Goal: Find specific page/section: Find specific page/section

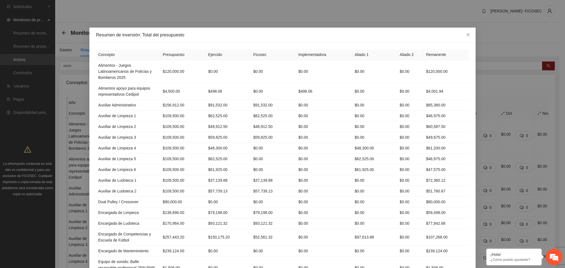
scroll to position [147, 0]
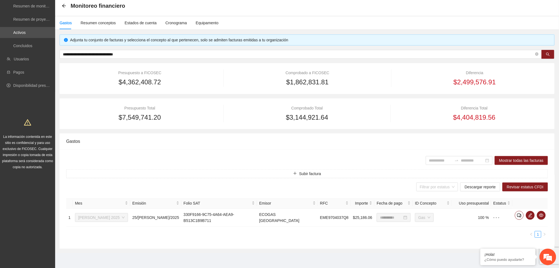
click at [347, 15] on div "Monitoreo financiero" at bounding box center [307, 6] width 504 height 20
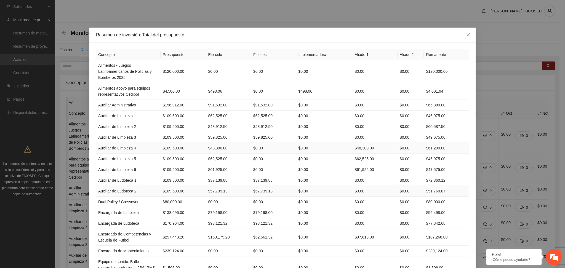
scroll to position [147, 0]
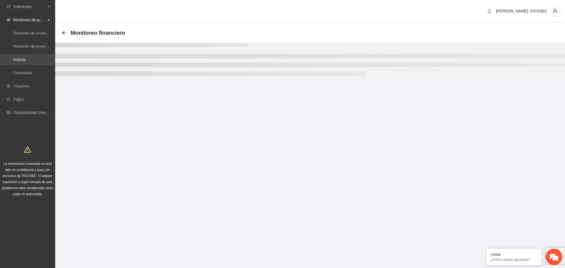
click at [26, 61] on link "Activos" at bounding box center [19, 59] width 12 height 4
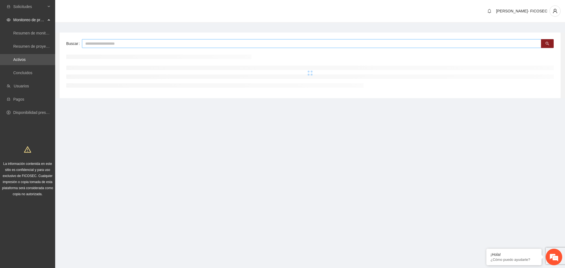
click at [96, 46] on input "text" at bounding box center [311, 43] width 459 height 9
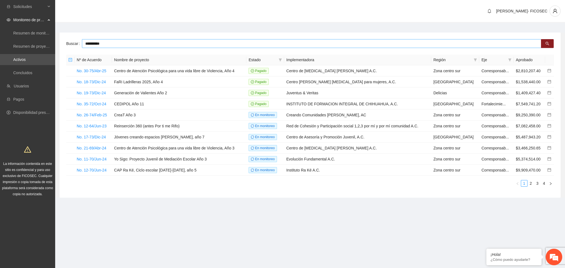
type input "**********"
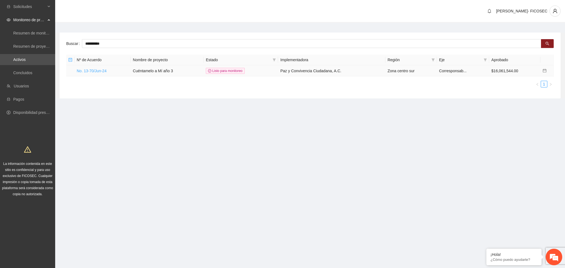
click at [98, 73] on td "No. 13-70/Jun-24" at bounding box center [102, 70] width 56 height 11
click at [97, 72] on link "No. 13-70/Jun-24" at bounding box center [92, 71] width 30 height 4
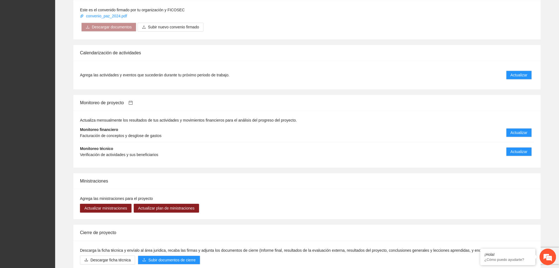
scroll to position [478, 0]
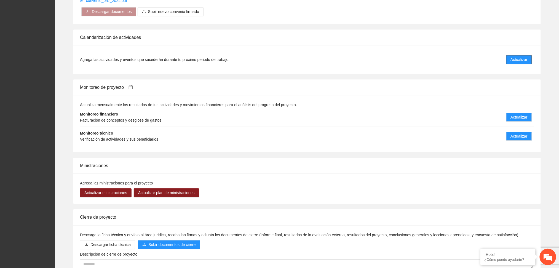
click at [516, 57] on span "Actualizar" at bounding box center [519, 60] width 17 height 6
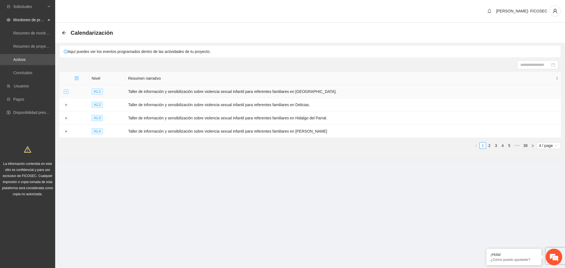
click at [66, 90] on button "Expand row" at bounding box center [66, 92] width 4 height 4
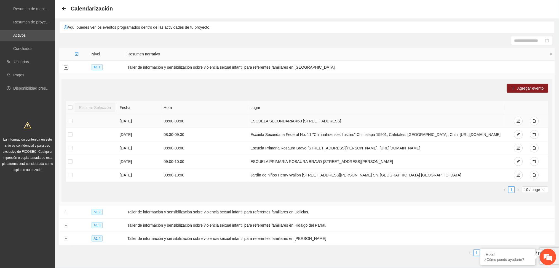
scroll to position [37, 0]
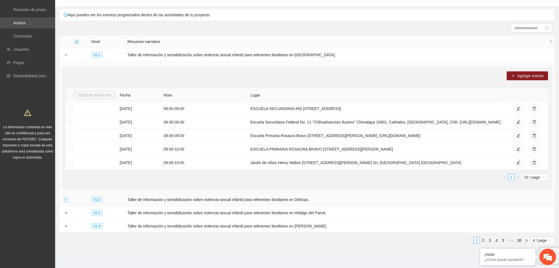
click at [68, 201] on button "Expand row" at bounding box center [66, 200] width 4 height 4
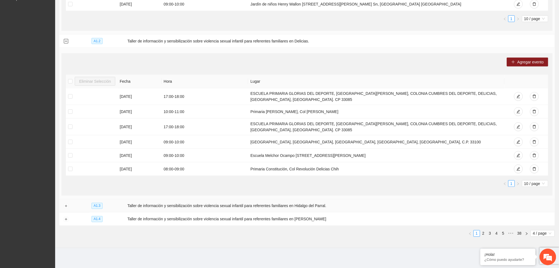
scroll to position [201, 0]
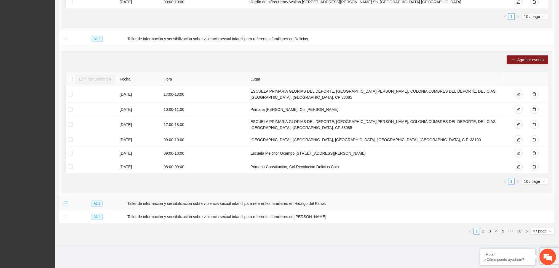
click at [66, 204] on button "Expand row" at bounding box center [66, 204] width 4 height 4
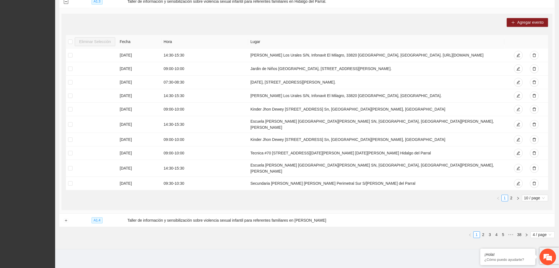
scroll to position [400, 0]
click at [511, 198] on link "2" at bounding box center [512, 198] width 6 height 6
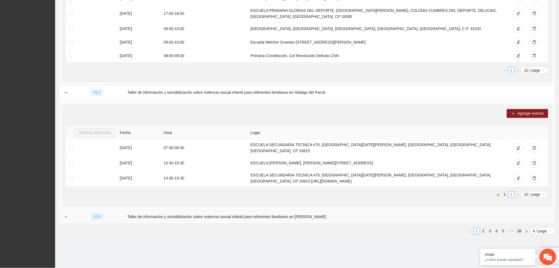
click at [62, 216] on td at bounding box center [65, 216] width 13 height 13
click at [64, 217] on button "Expand row" at bounding box center [66, 217] width 4 height 4
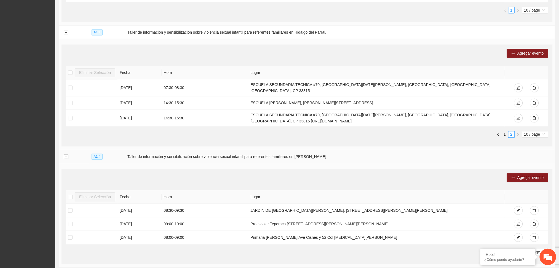
scroll to position [414, 0]
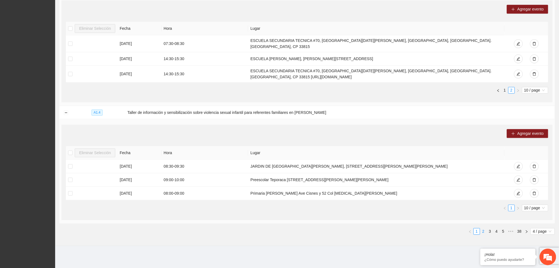
click at [485, 234] on link "2" at bounding box center [484, 231] width 6 height 6
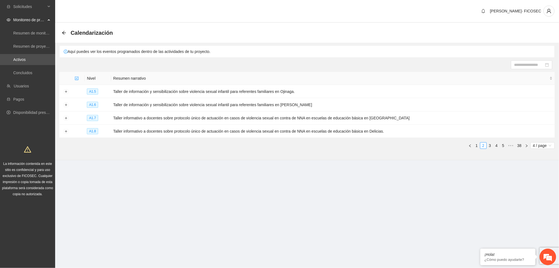
scroll to position [0, 0]
click at [65, 92] on button "Expand row" at bounding box center [66, 92] width 4 height 4
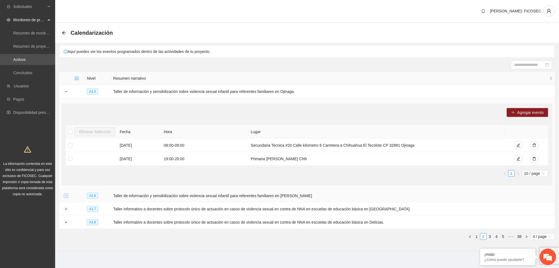
click at [66, 195] on button "Expand row" at bounding box center [66, 196] width 4 height 4
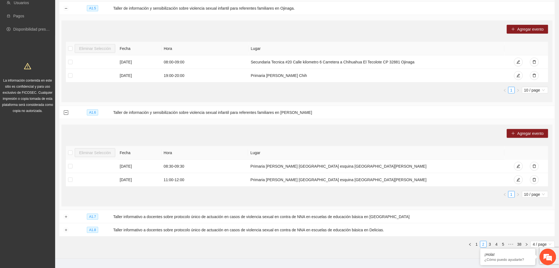
scroll to position [96, 0]
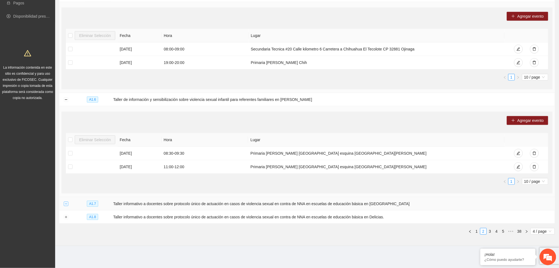
click at [67, 203] on button "Expand row" at bounding box center [66, 204] width 4 height 4
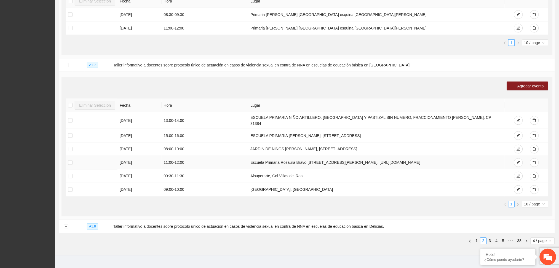
scroll to position [241, 0]
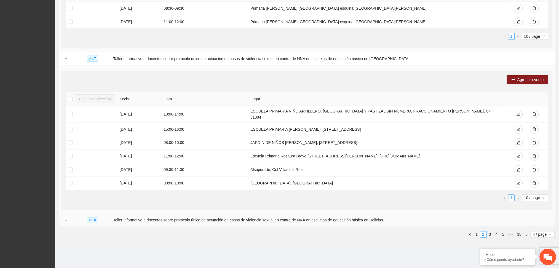
click at [63, 214] on td at bounding box center [65, 220] width 13 height 13
click at [65, 218] on button "Expand row" at bounding box center [66, 220] width 4 height 4
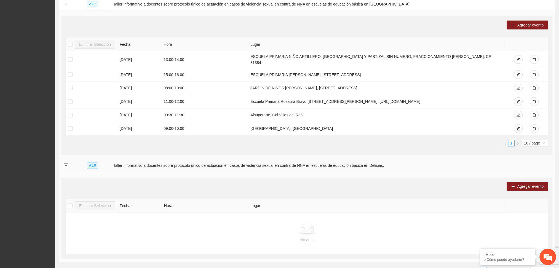
scroll to position [332, 0]
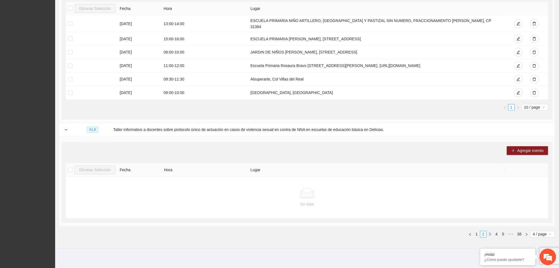
click at [488, 231] on link "3" at bounding box center [490, 234] width 6 height 6
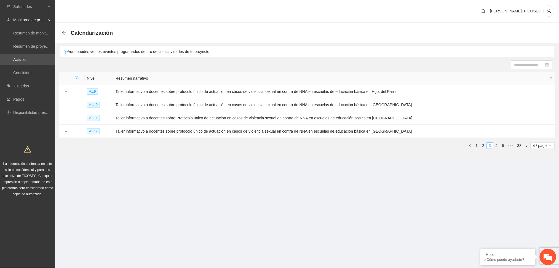
scroll to position [0, 0]
click at [68, 90] on button "Expand row" at bounding box center [66, 92] width 4 height 4
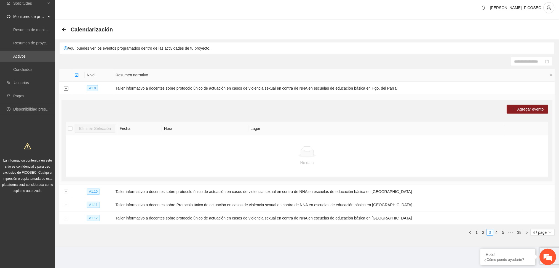
scroll to position [4, 0]
click at [66, 191] on button "Expand row" at bounding box center [66, 191] width 4 height 4
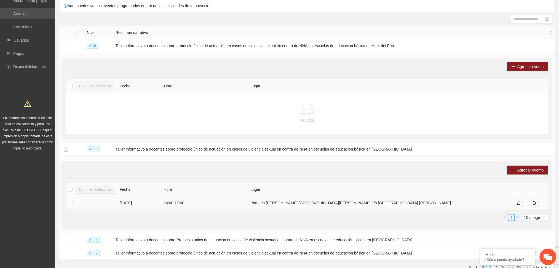
scroll to position [82, 0]
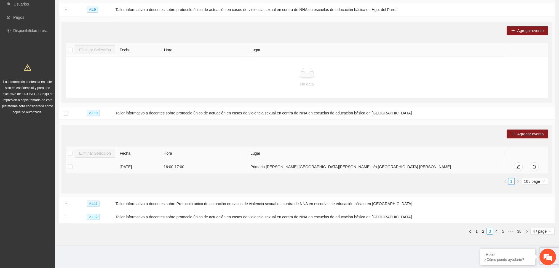
click at [64, 111] on button "Collapse row" at bounding box center [66, 113] width 4 height 4
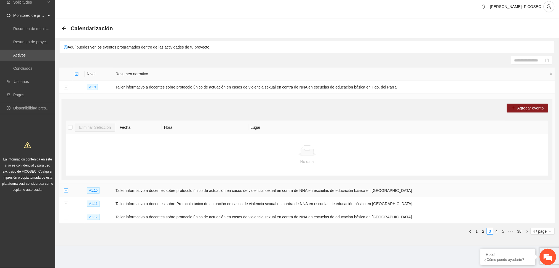
click at [66, 191] on button "Expand row" at bounding box center [66, 191] width 4 height 4
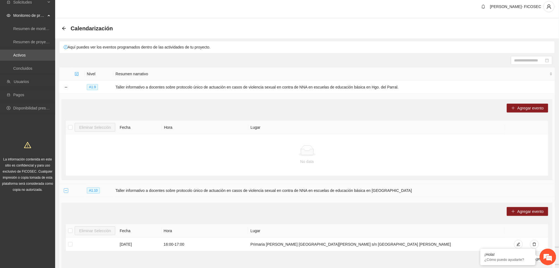
scroll to position [82, 0]
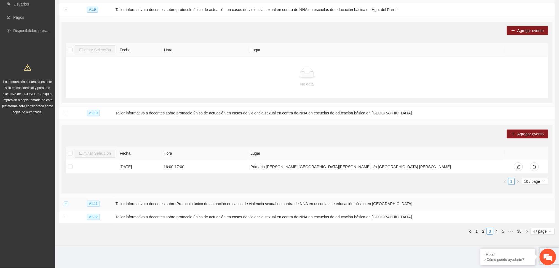
click at [65, 205] on button "Expand row" at bounding box center [66, 204] width 4 height 4
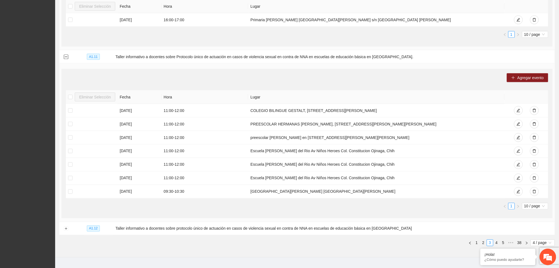
scroll to position [241, 0]
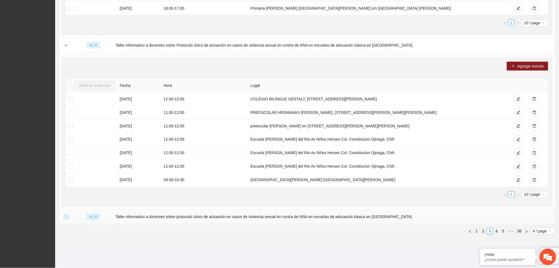
click at [68, 217] on button "Expand row" at bounding box center [66, 217] width 4 height 4
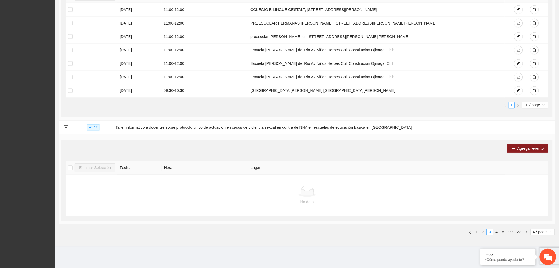
scroll to position [331, 0]
click at [498, 231] on link "4" at bounding box center [497, 231] width 6 height 6
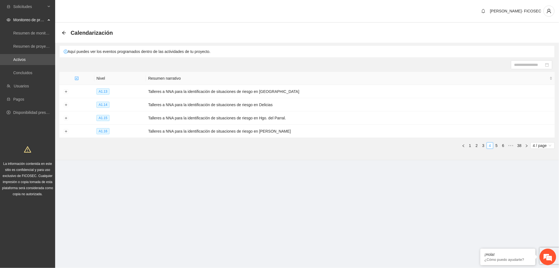
scroll to position [0, 0]
click at [66, 90] on button "Expand row" at bounding box center [66, 92] width 4 height 4
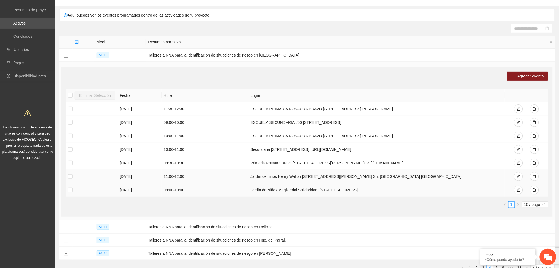
scroll to position [73, 0]
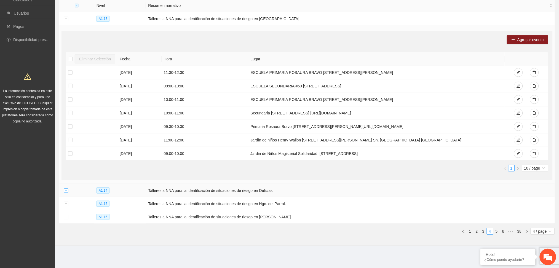
click at [66, 190] on button "Expand row" at bounding box center [66, 191] width 4 height 4
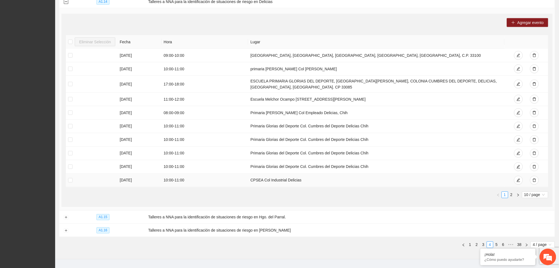
scroll to position [276, 0]
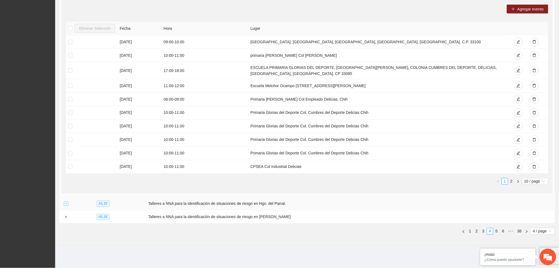
click at [66, 203] on button "Expand row" at bounding box center [66, 204] width 4 height 4
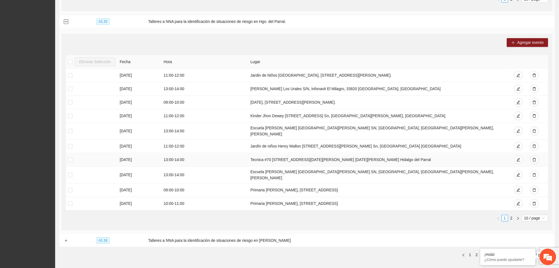
scroll to position [460, 0]
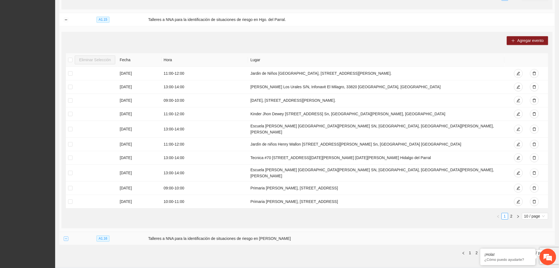
click at [67, 237] on button "Expand row" at bounding box center [66, 239] width 4 height 4
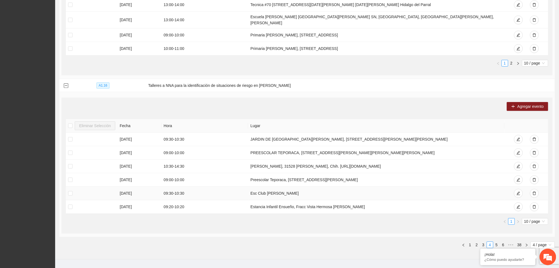
scroll to position [623, 0]
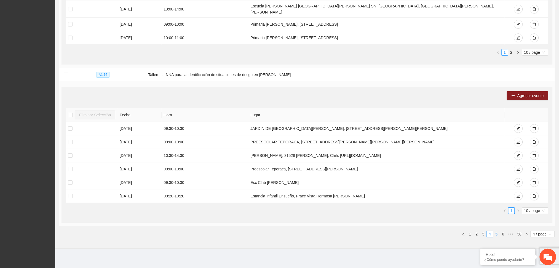
click at [496, 233] on link "5" at bounding box center [497, 234] width 6 height 6
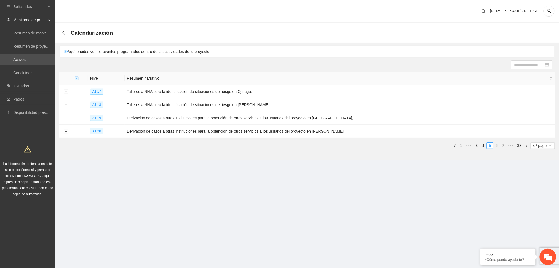
scroll to position [0, 0]
click at [64, 93] on button "Expand row" at bounding box center [66, 92] width 4 height 4
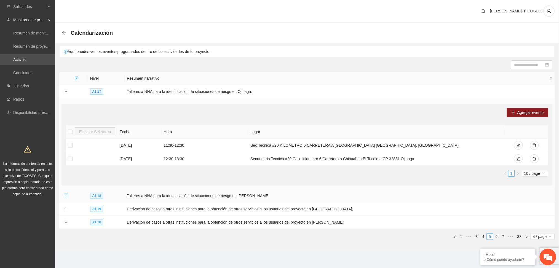
click at [66, 196] on button "Expand row" at bounding box center [66, 196] width 4 height 4
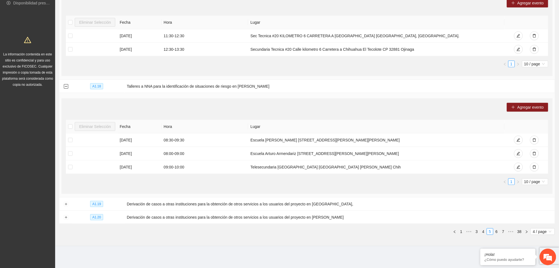
scroll to position [110, 0]
click at [65, 204] on button "Expand row" at bounding box center [66, 204] width 4 height 4
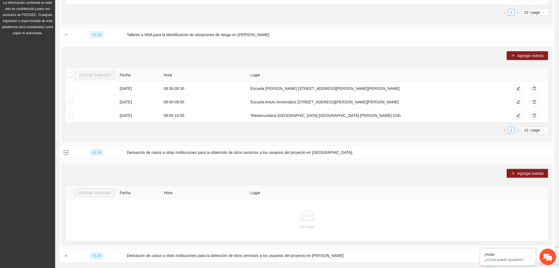
scroll to position [200, 0]
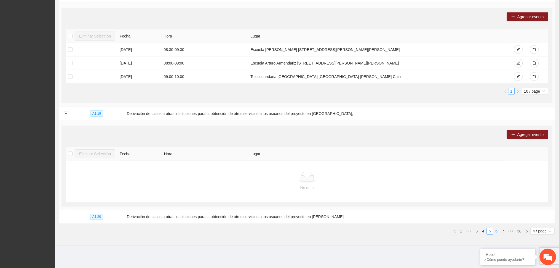
click at [496, 232] on link "6" at bounding box center [497, 231] width 6 height 6
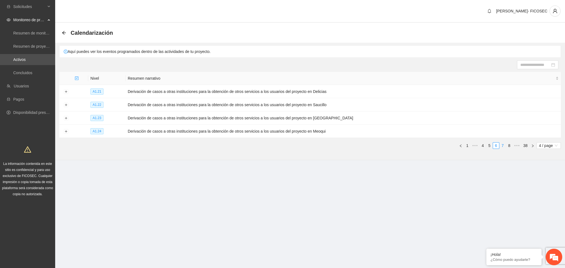
click at [505, 146] on link "7" at bounding box center [503, 146] width 6 height 6
click at [502, 147] on link "8" at bounding box center [503, 146] width 6 height 6
click at [467, 146] on link "1" at bounding box center [466, 146] width 6 height 6
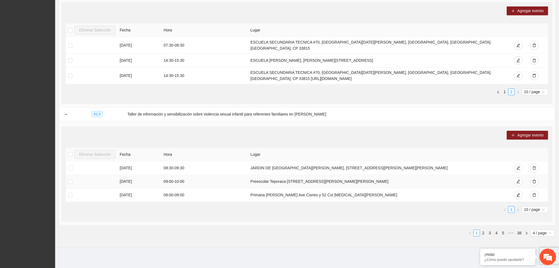
scroll to position [414, 0]
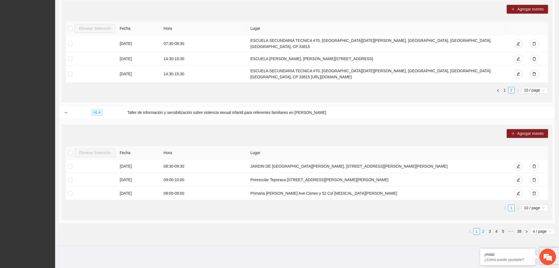
click at [484, 233] on link "2" at bounding box center [484, 231] width 6 height 6
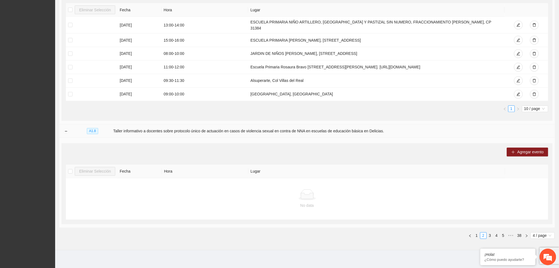
scroll to position [332, 0]
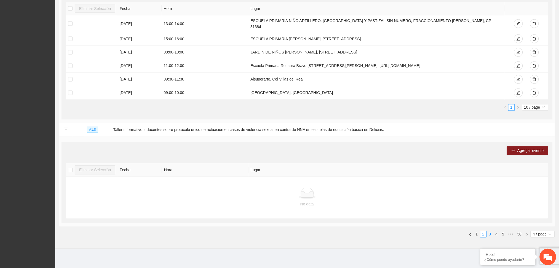
click at [489, 232] on link "3" at bounding box center [490, 234] width 6 height 6
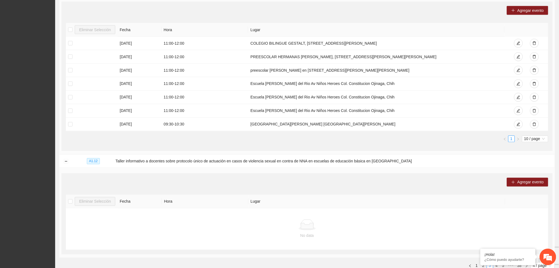
scroll to position [331, 0]
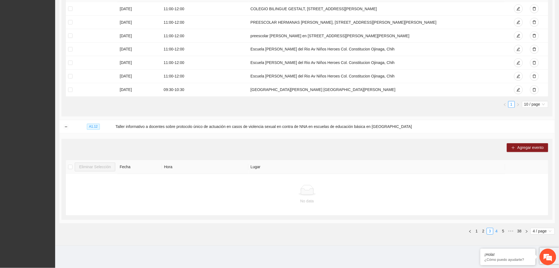
click at [497, 233] on link "4" at bounding box center [497, 231] width 6 height 6
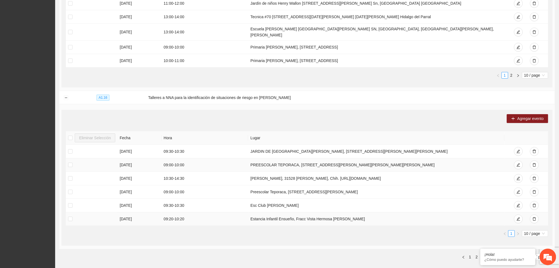
scroll to position [623, 0]
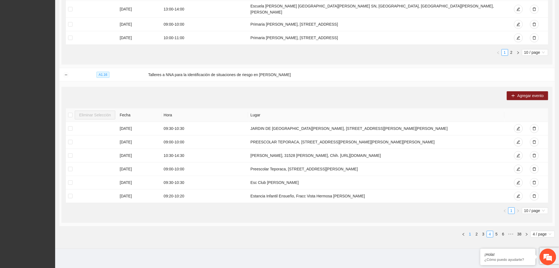
click at [471, 231] on link "1" at bounding box center [470, 234] width 6 height 6
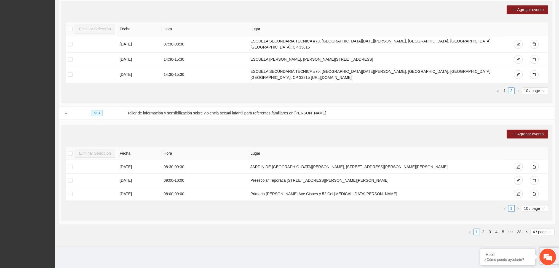
scroll to position [414, 0]
click at [483, 233] on link "2" at bounding box center [484, 231] width 6 height 6
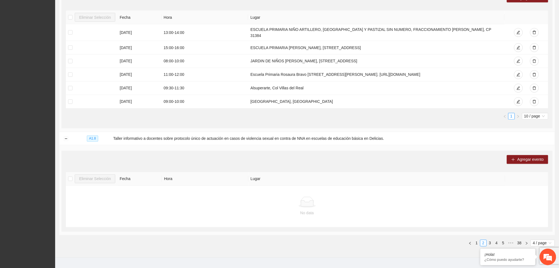
scroll to position [331, 0]
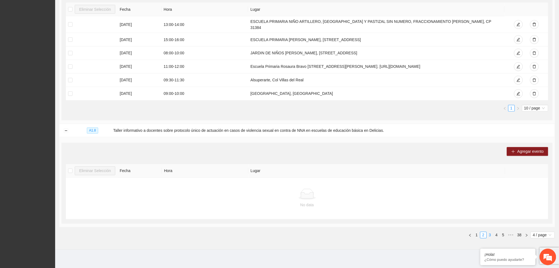
click at [489, 233] on link "3" at bounding box center [490, 235] width 6 height 6
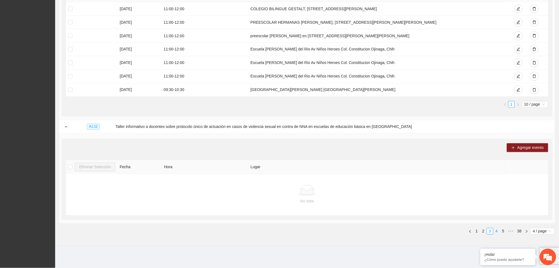
click at [496, 232] on link "4" at bounding box center [497, 231] width 6 height 6
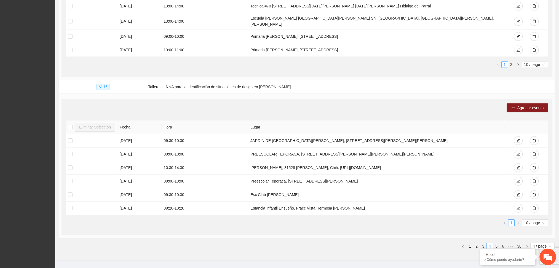
scroll to position [623, 0]
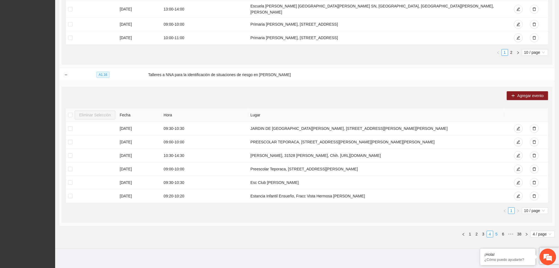
click at [498, 231] on ul "1 2 3 4 5 6 ••• 38 4 / page" at bounding box center [307, 234] width 496 height 7
click at [496, 232] on link "5" at bounding box center [497, 234] width 6 height 6
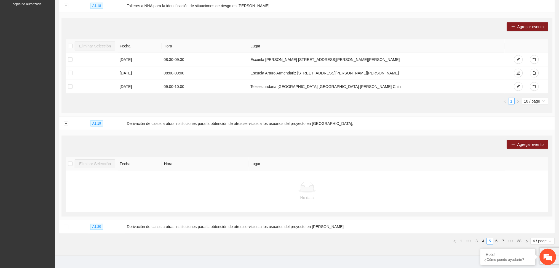
scroll to position [200, 0]
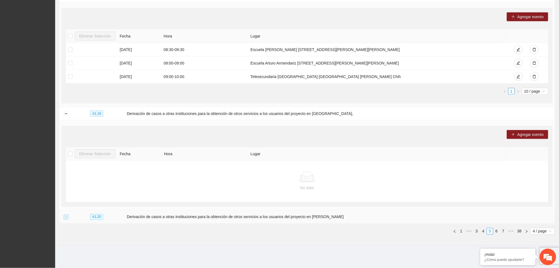
click at [65, 217] on button "Expand row" at bounding box center [66, 217] width 4 height 4
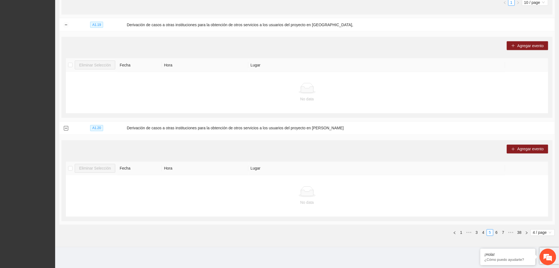
scroll to position [290, 0]
click at [497, 233] on link "6" at bounding box center [497, 231] width 6 height 6
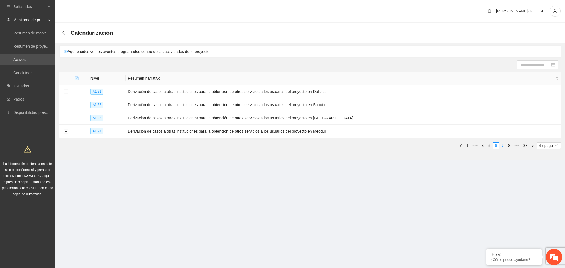
click at [502, 145] on link "7" at bounding box center [503, 146] width 6 height 6
click at [501, 145] on link "8" at bounding box center [503, 146] width 6 height 6
click at [500, 147] on link "9" at bounding box center [501, 146] width 6 height 6
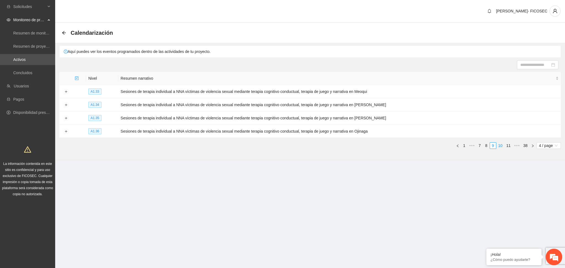
click at [500, 147] on link "10" at bounding box center [501, 146] width 8 height 6
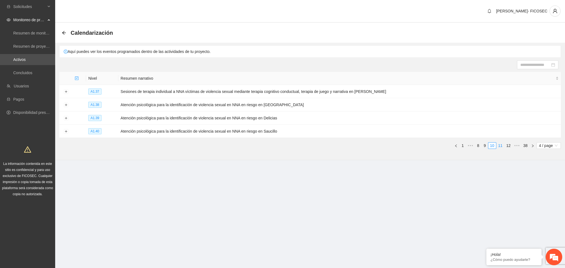
click at [500, 146] on link "11" at bounding box center [501, 146] width 8 height 6
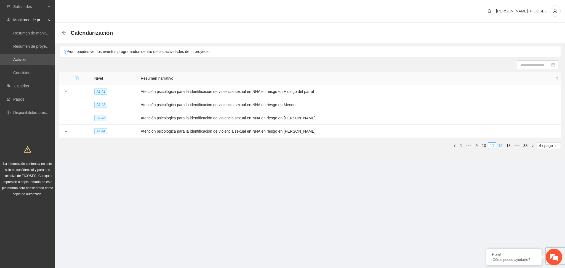
click at [500, 146] on link "12" at bounding box center [501, 146] width 8 height 6
click at [500, 146] on link "13" at bounding box center [501, 146] width 8 height 6
click at [500, 146] on link "14" at bounding box center [501, 146] width 8 height 6
click at [485, 146] on link "13" at bounding box center [484, 146] width 8 height 6
click at [66, 91] on button "Expand row" at bounding box center [66, 92] width 4 height 4
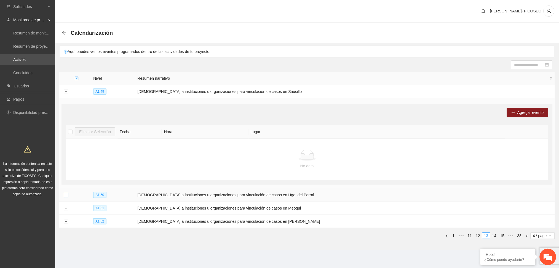
click at [66, 195] on button "Expand row" at bounding box center [66, 195] width 4 height 4
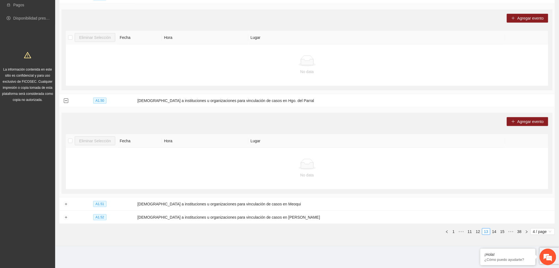
scroll to position [95, 0]
click at [67, 204] on button "Expand row" at bounding box center [66, 204] width 4 height 4
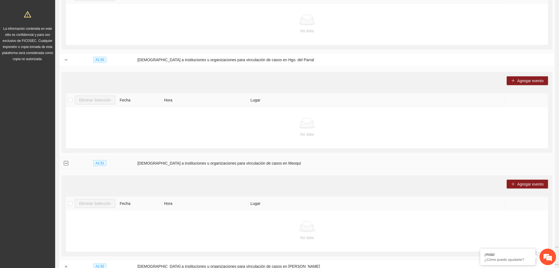
scroll to position [185, 0]
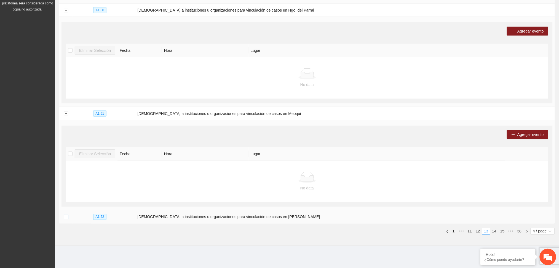
click at [65, 216] on button "Expand row" at bounding box center [66, 217] width 4 height 4
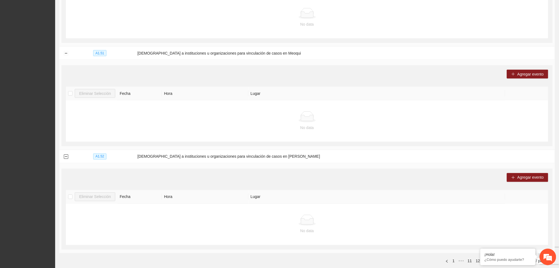
scroll to position [275, 0]
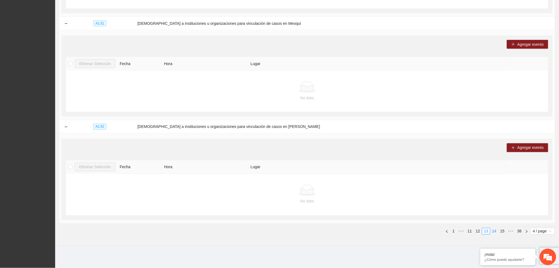
click at [494, 231] on link "14" at bounding box center [495, 231] width 8 height 6
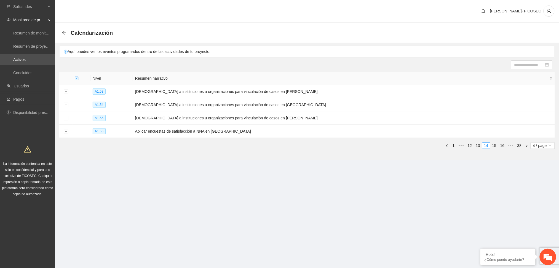
scroll to position [0, 0]
click at [65, 92] on button "Expand row" at bounding box center [66, 92] width 4 height 4
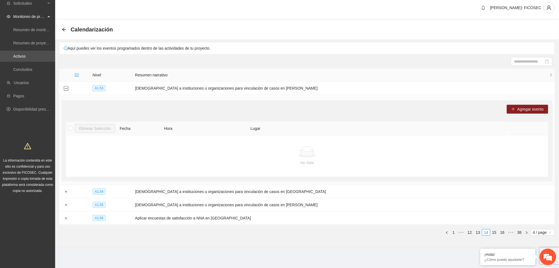
scroll to position [4, 0]
click at [66, 191] on button "Expand row" at bounding box center [66, 191] width 4 height 4
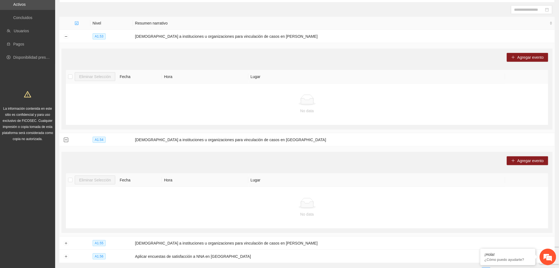
scroll to position [95, 0]
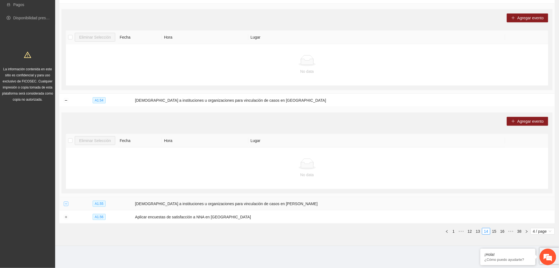
click at [64, 204] on button "Expand row" at bounding box center [66, 204] width 4 height 4
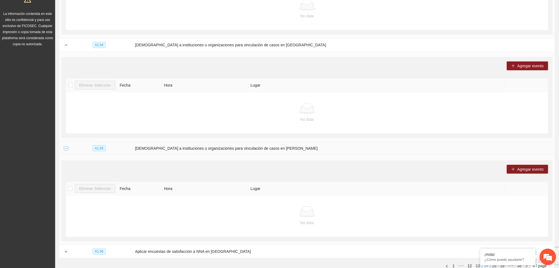
scroll to position [185, 0]
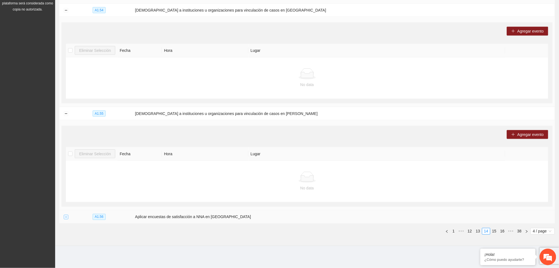
click at [68, 216] on button "Expand row" at bounding box center [66, 217] width 4 height 4
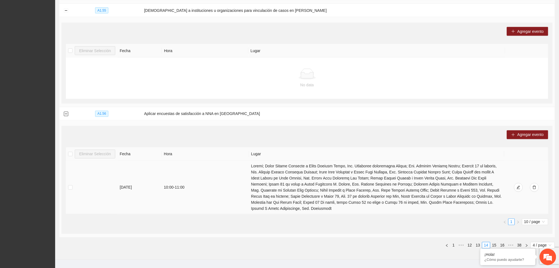
scroll to position [296, 0]
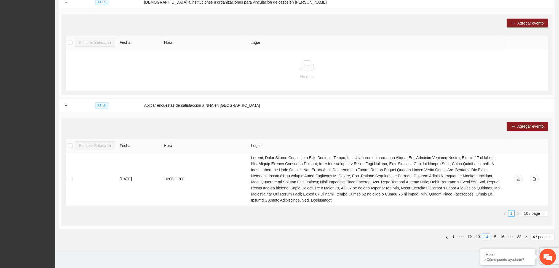
click at [494, 234] on link "15" at bounding box center [495, 237] width 8 height 6
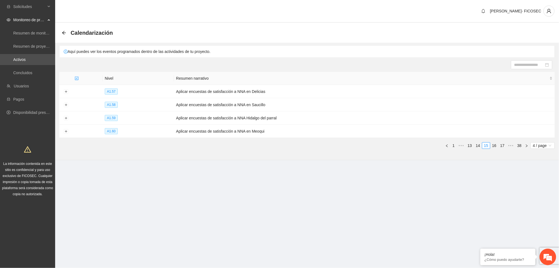
scroll to position [0, 0]
click at [66, 90] on button "Expand row" at bounding box center [66, 92] width 4 height 4
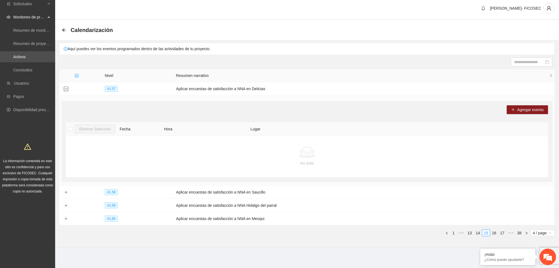
scroll to position [4, 0]
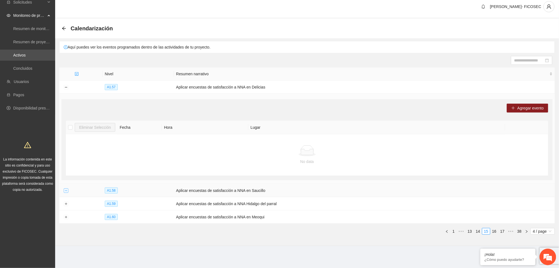
click at [66, 189] on button "Expand row" at bounding box center [66, 191] width 4 height 4
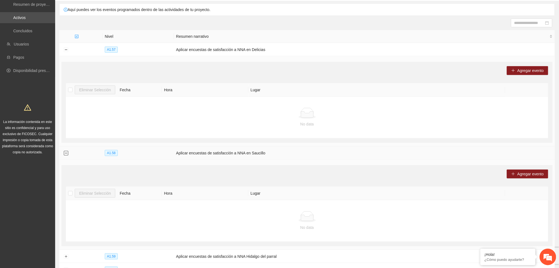
scroll to position [95, 0]
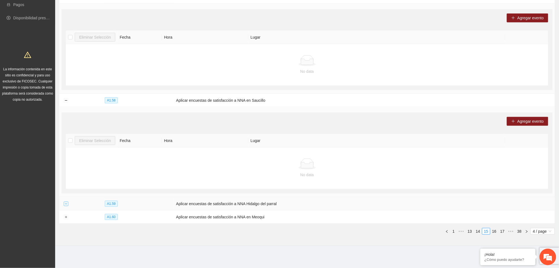
click at [64, 202] on button "Expand row" at bounding box center [66, 204] width 4 height 4
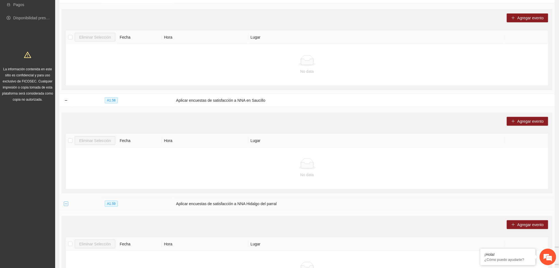
scroll to position [185, 0]
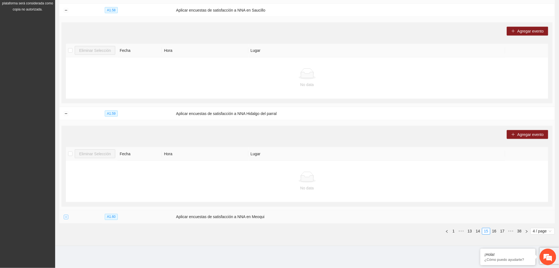
click at [65, 218] on button "Expand row" at bounding box center [66, 217] width 4 height 4
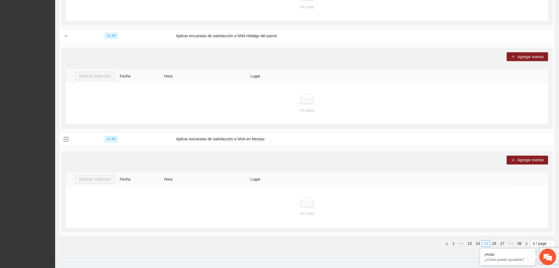
scroll to position [275, 0]
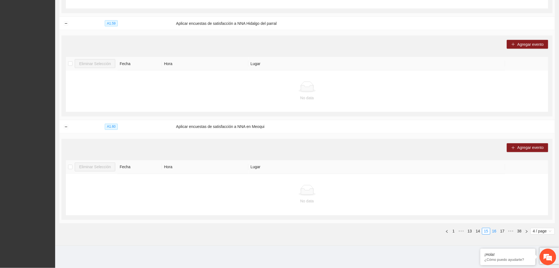
click at [497, 232] on link "16" at bounding box center [495, 231] width 8 height 6
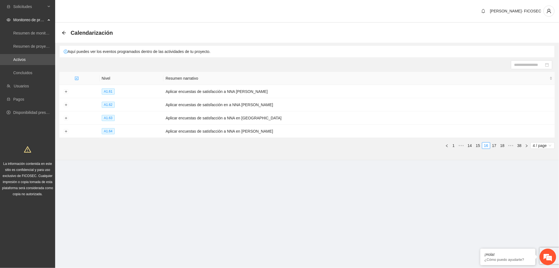
scroll to position [0, 0]
click at [65, 92] on button "Expand row" at bounding box center [66, 92] width 4 height 4
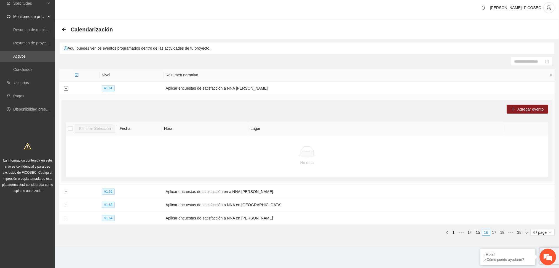
scroll to position [4, 0]
click at [63, 191] on td at bounding box center [65, 190] width 13 height 13
click at [67, 192] on button "Expand row" at bounding box center [66, 191] width 4 height 4
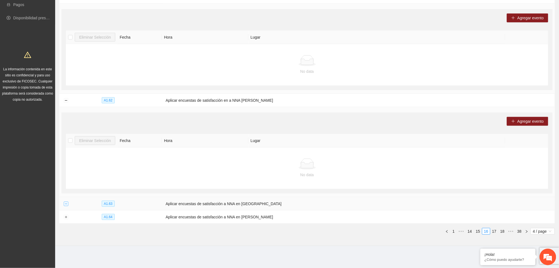
click at [66, 205] on button "Expand row" at bounding box center [66, 204] width 4 height 4
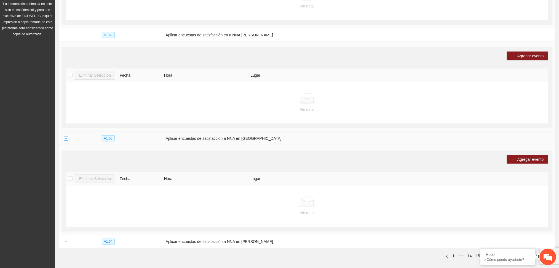
scroll to position [185, 0]
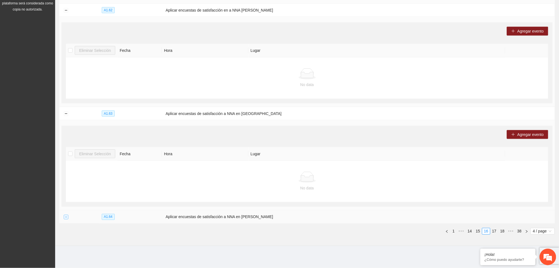
click at [66, 217] on button "Expand row" at bounding box center [66, 217] width 4 height 4
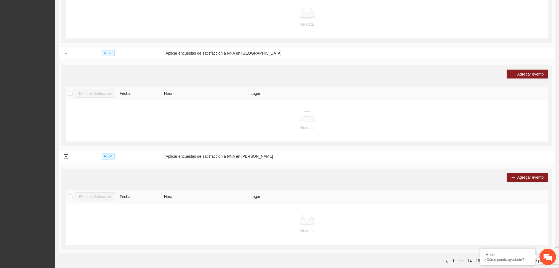
scroll to position [275, 0]
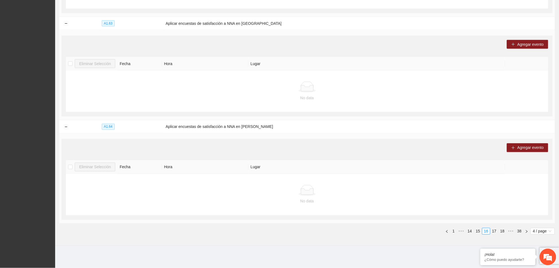
click at [493, 231] on link "17" at bounding box center [495, 231] width 8 height 6
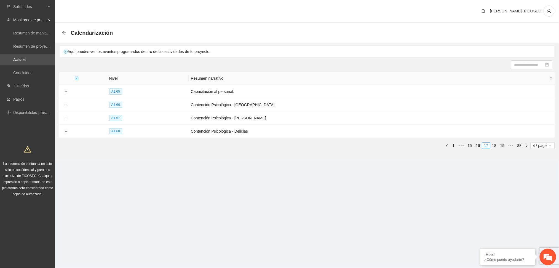
scroll to position [0, 0]
click at [66, 92] on button "Expand row" at bounding box center [66, 92] width 4 height 4
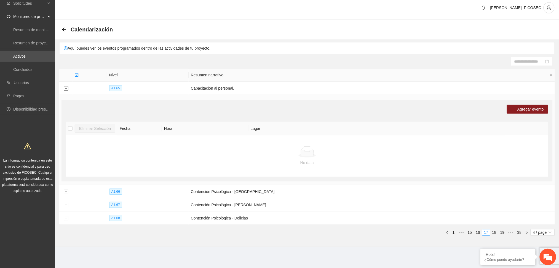
scroll to position [4, 0]
click at [65, 191] on button "Expand row" at bounding box center [66, 191] width 4 height 4
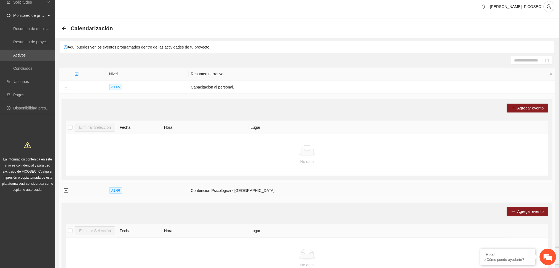
scroll to position [95, 0]
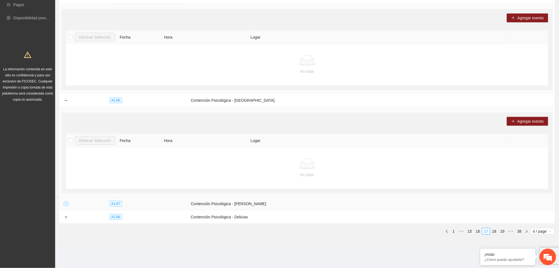
click at [66, 205] on button "Expand row" at bounding box center [66, 204] width 4 height 4
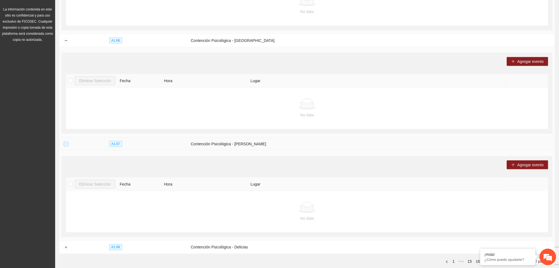
scroll to position [185, 0]
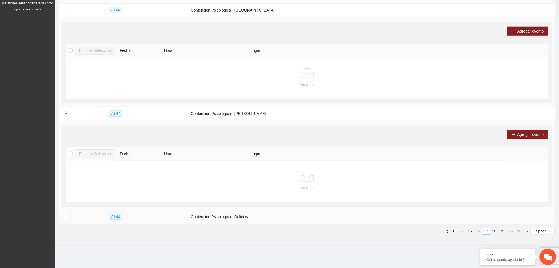
click at [65, 218] on button "Expand row" at bounding box center [66, 217] width 4 height 4
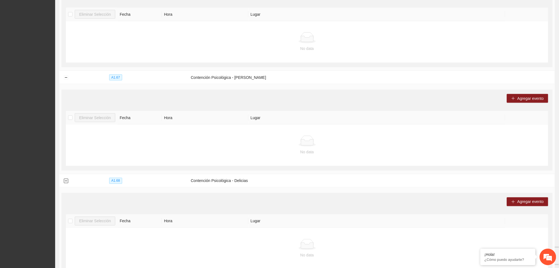
scroll to position [275, 0]
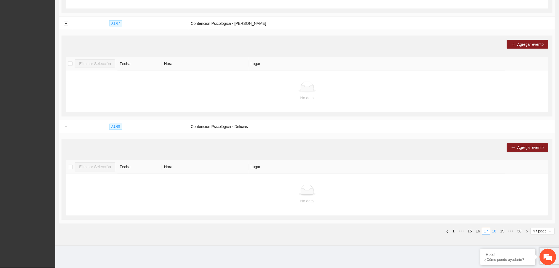
click at [493, 231] on link "18" at bounding box center [495, 231] width 8 height 6
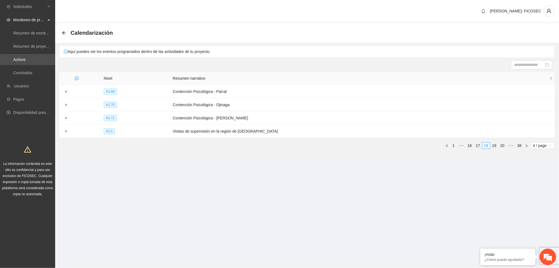
scroll to position [0, 0]
click at [66, 93] on button "Expand row" at bounding box center [66, 92] width 4 height 4
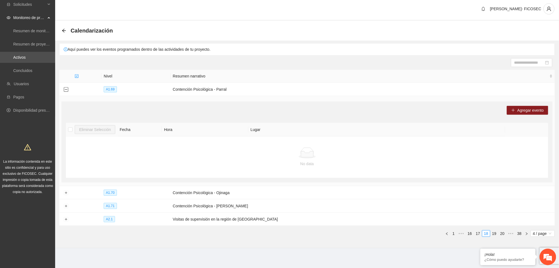
scroll to position [4, 0]
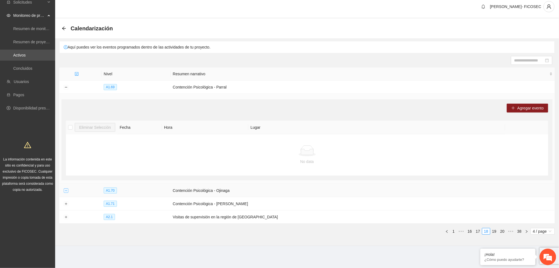
click at [65, 193] on button "Expand row" at bounding box center [66, 191] width 4 height 4
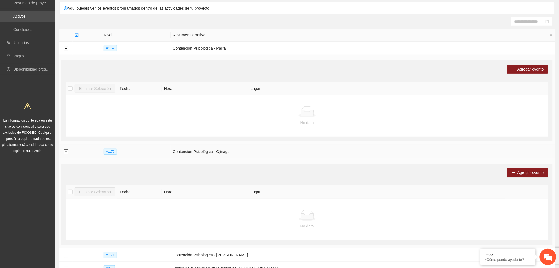
scroll to position [95, 0]
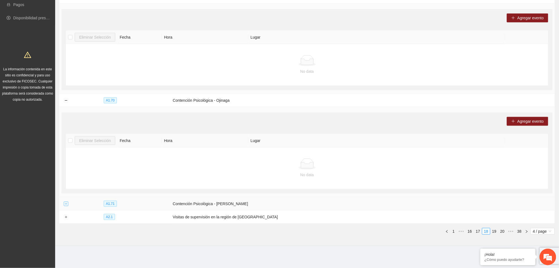
click at [64, 205] on button "Expand row" at bounding box center [66, 204] width 4 height 4
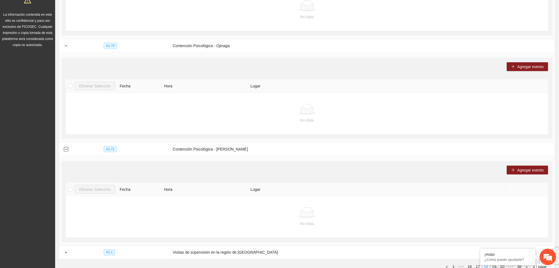
scroll to position [185, 0]
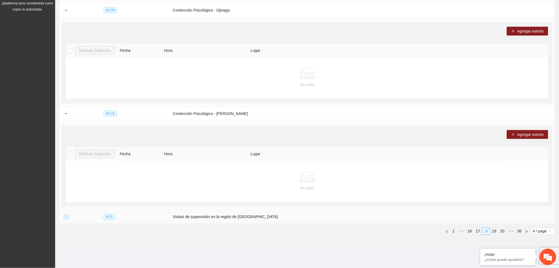
click at [66, 217] on button "Expand row" at bounding box center [66, 217] width 4 height 4
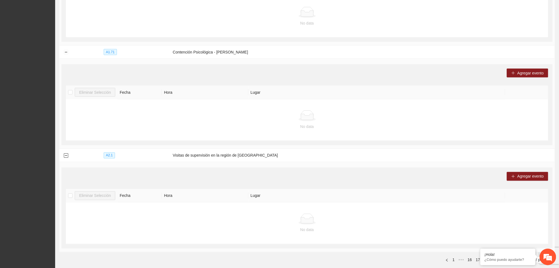
scroll to position [275, 0]
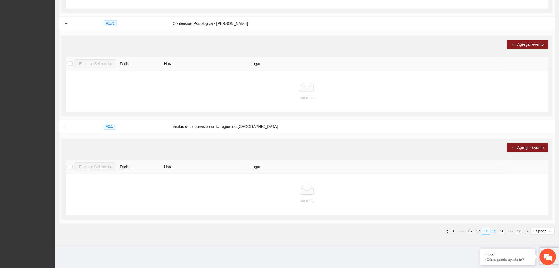
click at [495, 232] on link "19" at bounding box center [495, 231] width 8 height 6
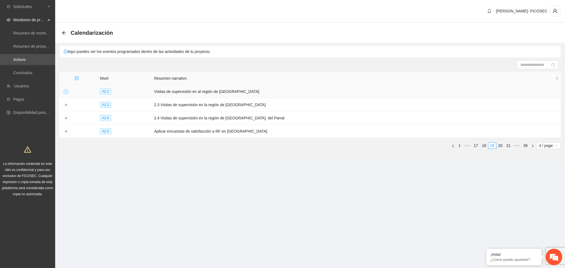
click at [65, 94] on button "Expand row" at bounding box center [66, 92] width 4 height 4
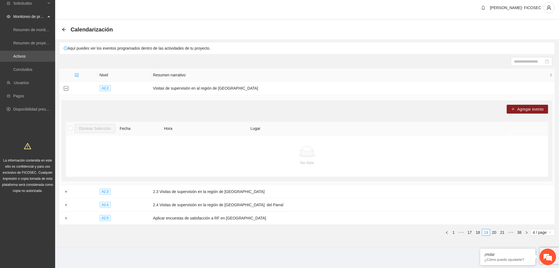
scroll to position [4, 0]
click at [65, 191] on button "Expand row" at bounding box center [66, 191] width 4 height 4
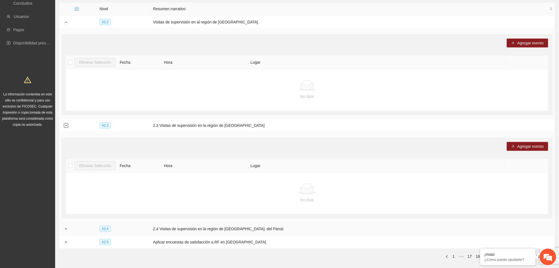
scroll to position [95, 0]
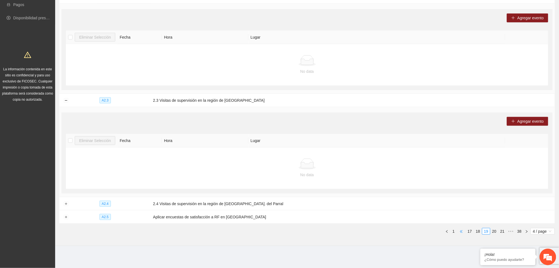
click at [461, 233] on span "•••" at bounding box center [461, 231] width 9 height 7
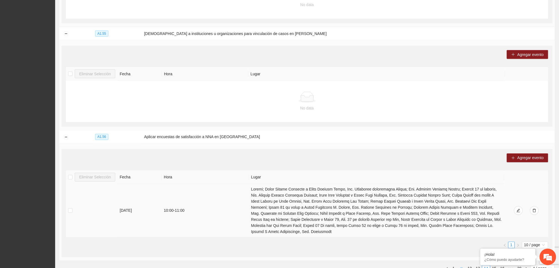
scroll to position [296, 0]
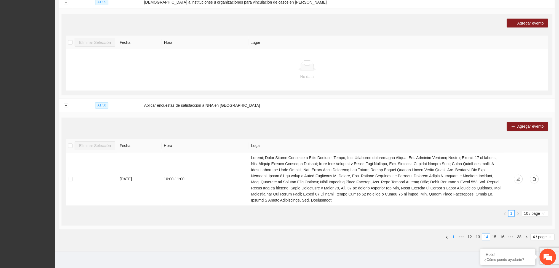
click at [454, 234] on link "1" at bounding box center [454, 237] width 6 height 6
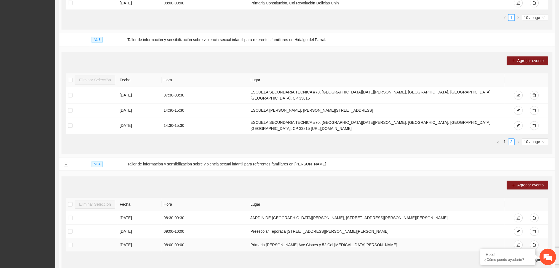
scroll to position [414, 0]
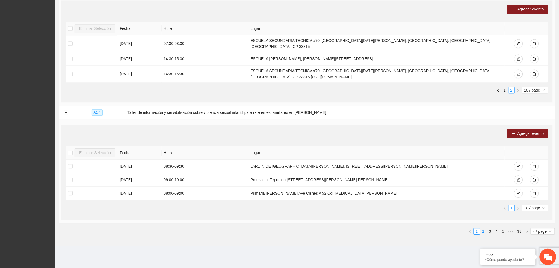
click at [483, 233] on link "2" at bounding box center [484, 231] width 6 height 6
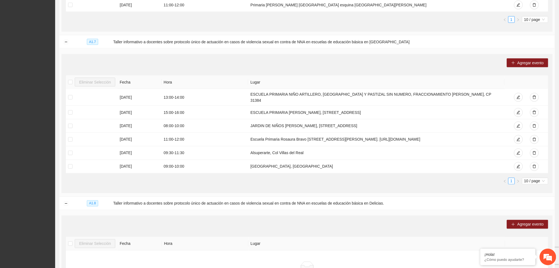
scroll to position [332, 0]
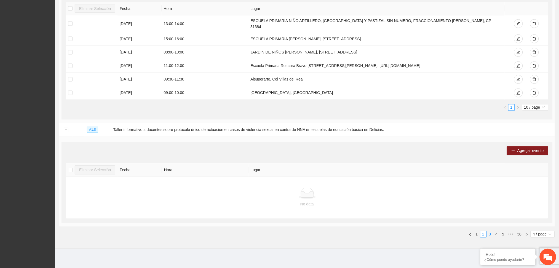
click at [491, 233] on link "3" at bounding box center [490, 234] width 6 height 6
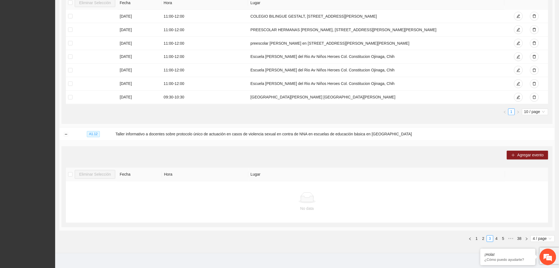
scroll to position [331, 0]
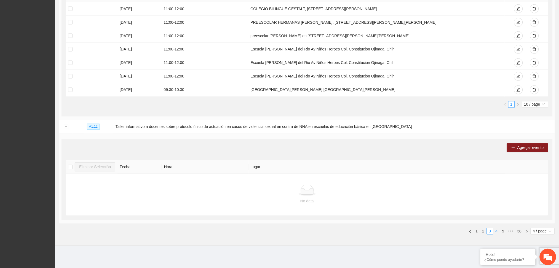
click at [496, 234] on link "4" at bounding box center [497, 231] width 6 height 6
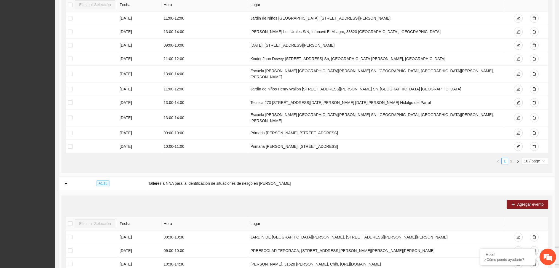
scroll to position [623, 0]
